Goal: Information Seeking & Learning: Learn about a topic

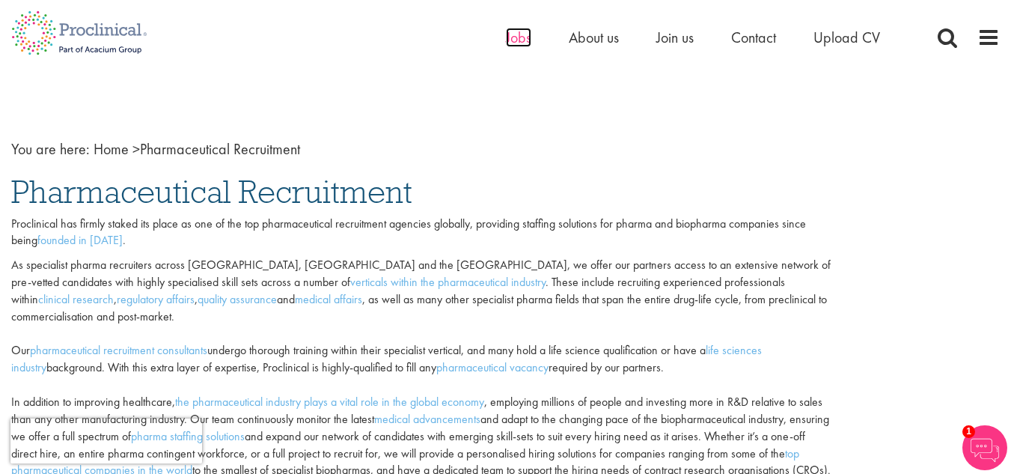
click at [516, 41] on span "Jobs" at bounding box center [518, 37] width 25 height 19
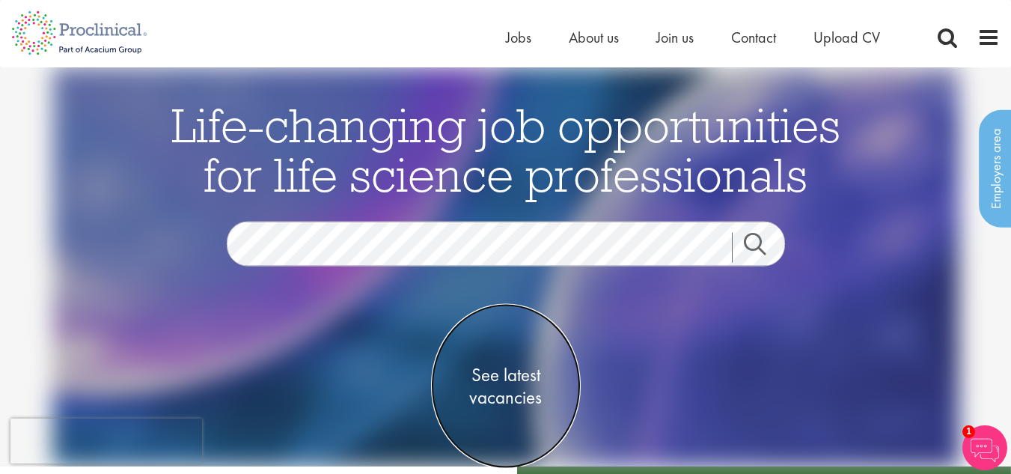
click at [504, 373] on span "See latest vacancies" at bounding box center [506, 386] width 150 height 45
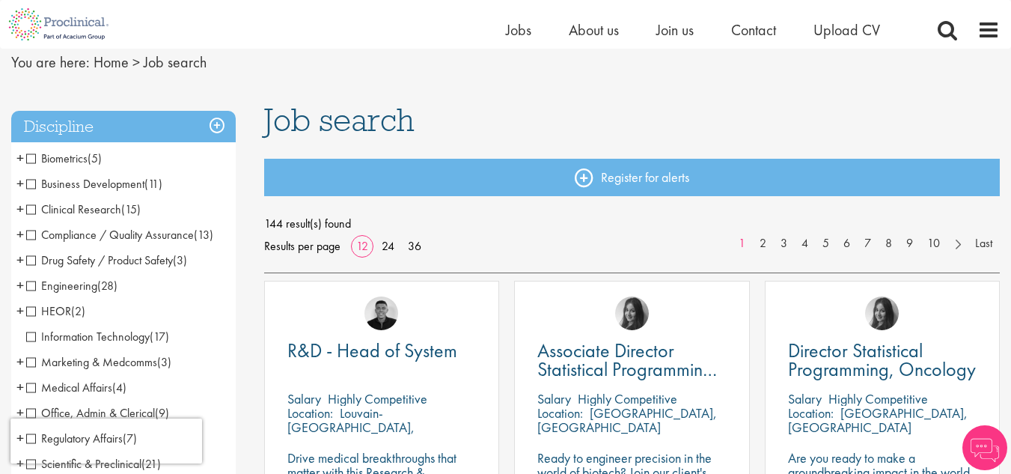
scroll to position [61, 0]
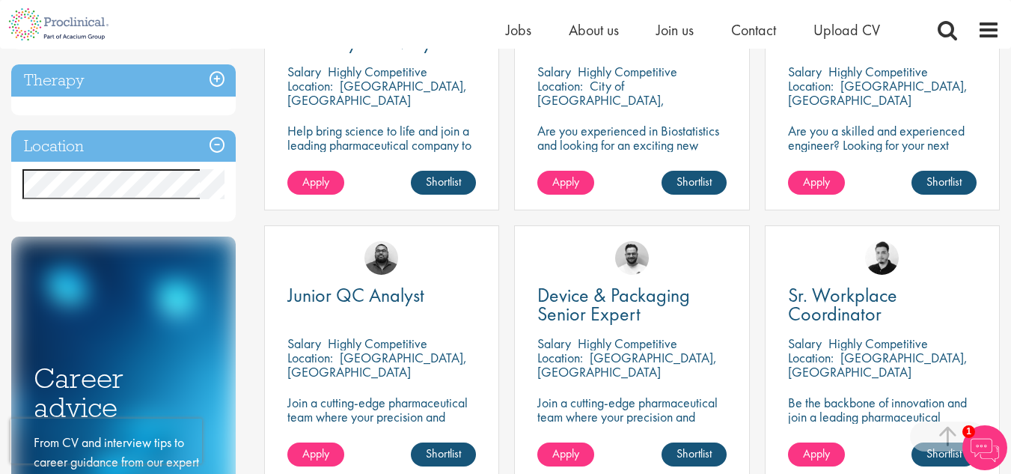
scroll to position [648, 0]
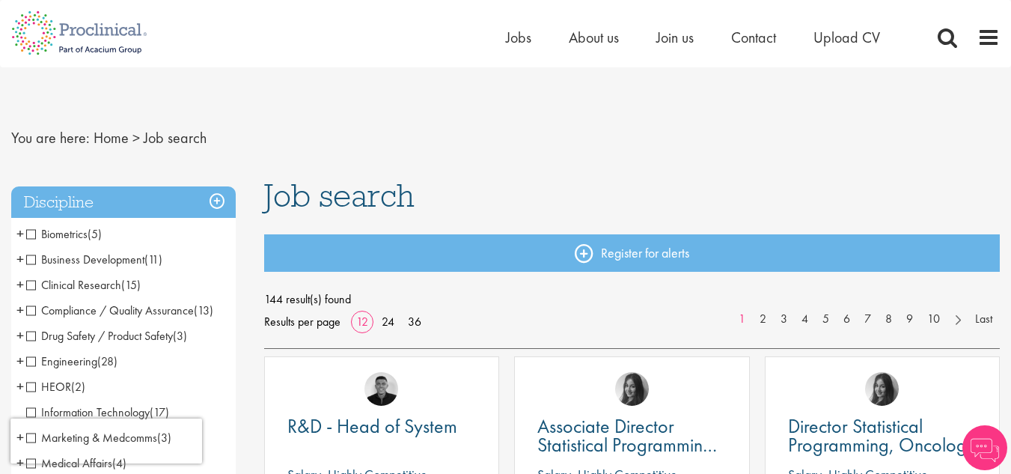
click at [28, 234] on span "Biometrics" at bounding box center [56, 234] width 61 height 16
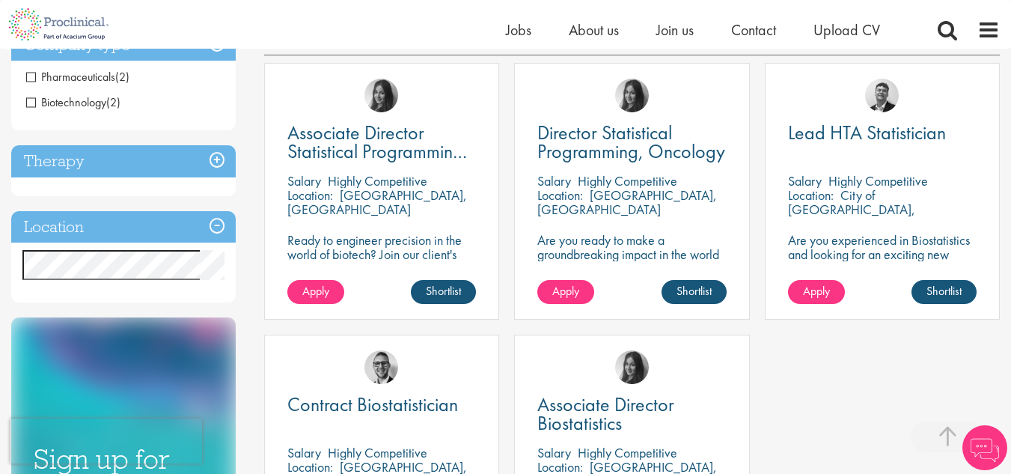
scroll to position [299, 0]
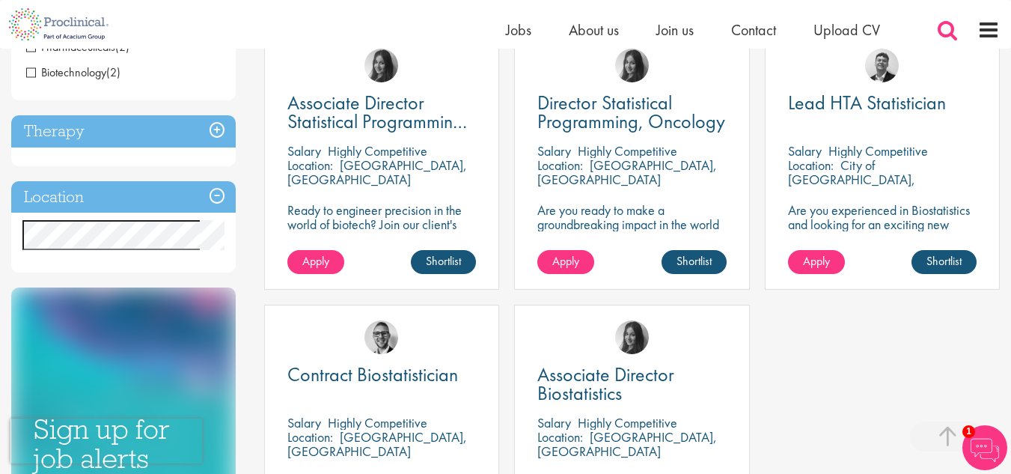
click at [947, 29] on span at bounding box center [947, 30] width 22 height 22
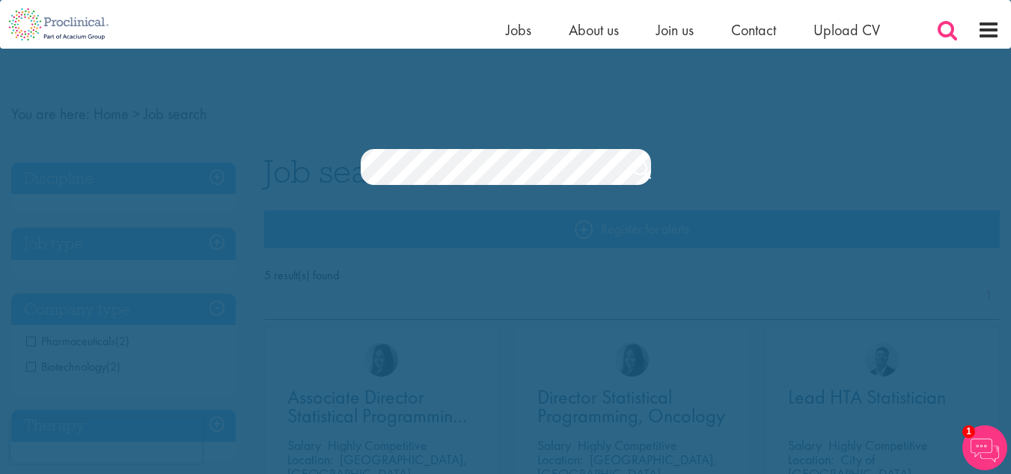
scroll to position [0, 0]
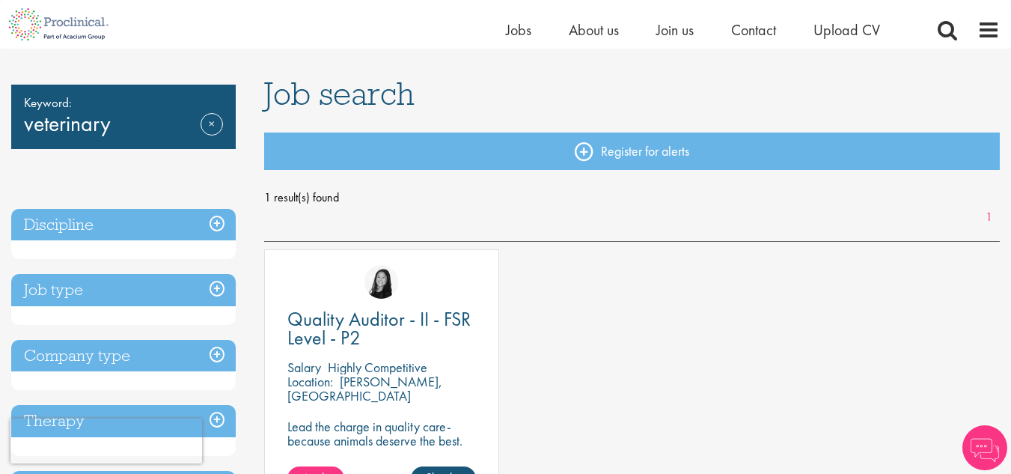
scroll to position [210, 0]
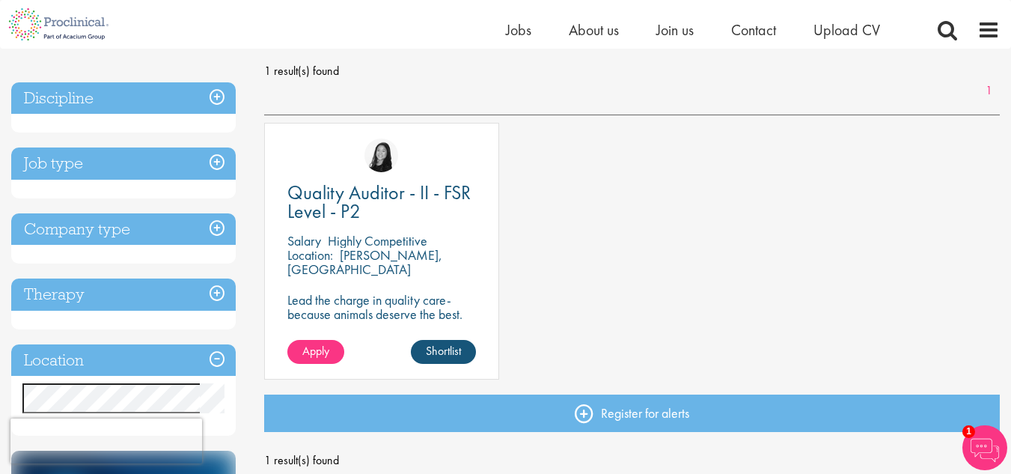
click at [414, 241] on p "Highly Competitive" at bounding box center [378, 240] width 100 height 17
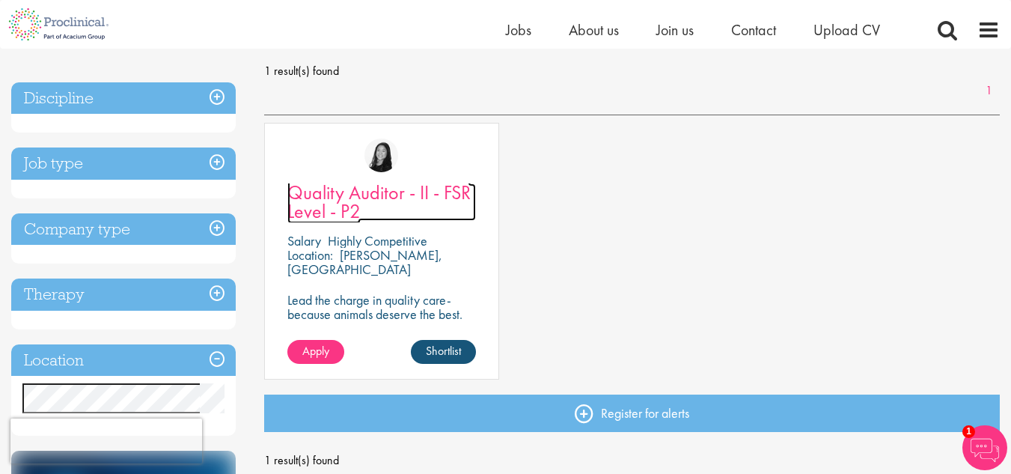
click at [376, 194] on span "Quality Auditor - II - FSR Level - P2" at bounding box center [378, 202] width 183 height 44
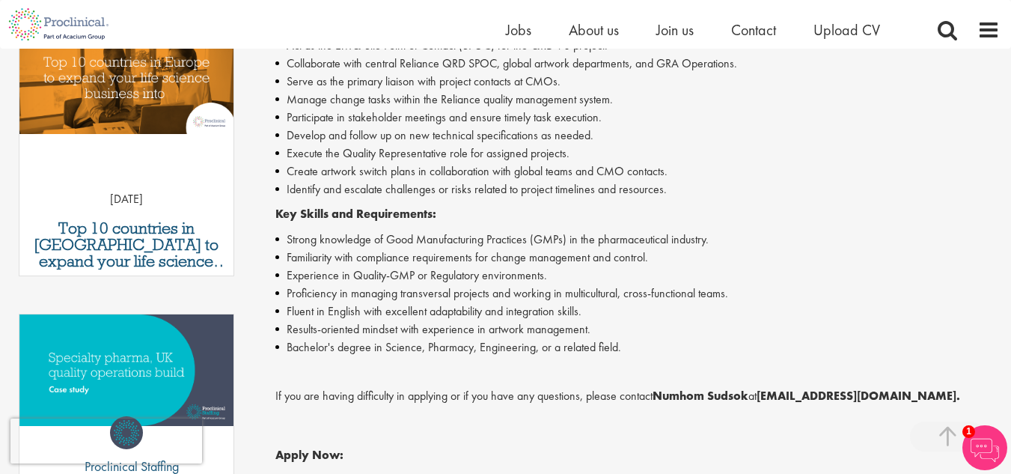
scroll to position [502, 0]
